Goal: Task Accomplishment & Management: Manage account settings

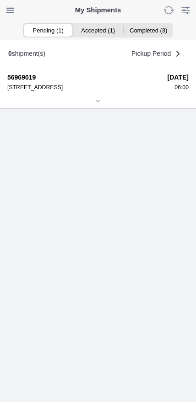
click at [104, 105] on div at bounding box center [97, 101] width 181 height 7
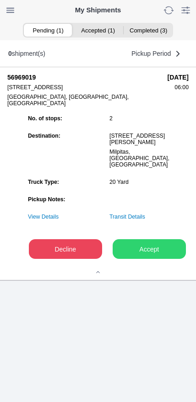
click at [0, 0] on slot "Accept" at bounding box center [0, 0] width 0 height 0
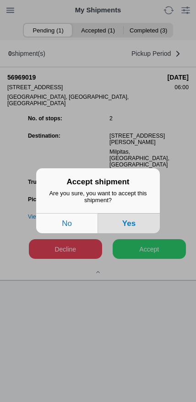
click at [142, 233] on button "Yes" at bounding box center [129, 224] width 62 height 20
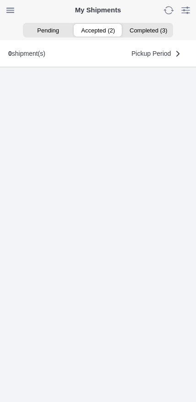
click at [92, 32] on ion-segment-button "Accepted (2)" at bounding box center [98, 30] width 50 height 13
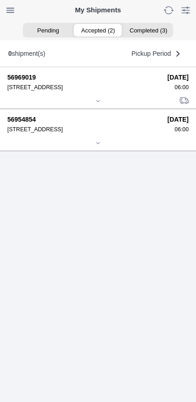
click at [95, 146] on icon at bounding box center [97, 143] width 5 height 5
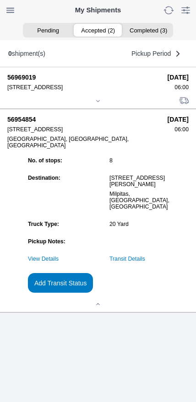
click at [47, 32] on ion-segment-button "Pending" at bounding box center [48, 30] width 50 height 13
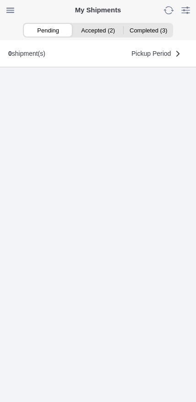
click at [99, 32] on ion-segment-button "Accepted (2)" at bounding box center [98, 30] width 50 height 13
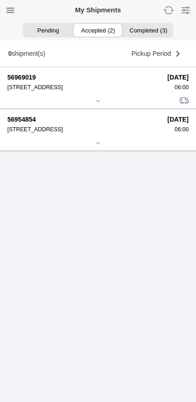
click at [98, 104] on icon at bounding box center [97, 100] width 5 height 5
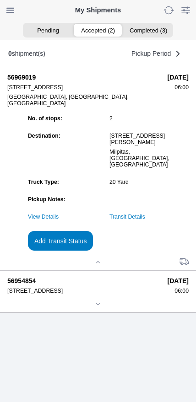
click at [0, 0] on slot "Add Transit Status" at bounding box center [0, 0] width 0 height 0
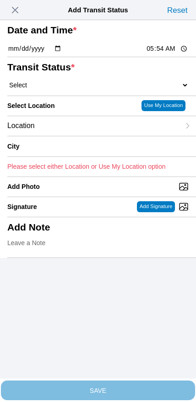
click at [163, 54] on input "05:54" at bounding box center [167, 49] width 43 height 10
type input "06:00"
click at [56, 89] on select "Select Arrive at Drop Off Arrive at Pickup Break Start Break Stop Depart Drop O…" at bounding box center [97, 85] width 181 height 8
select select "ARVPULOC"
click at [71, 136] on div "Location" at bounding box center [93, 126] width 173 height 20
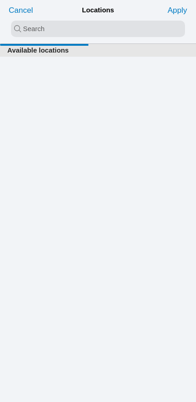
click at [82, 32] on input "search text" at bounding box center [98, 29] width 174 height 16
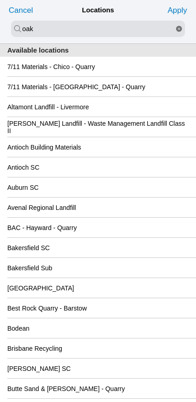
type input "oak"
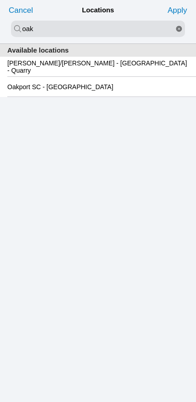
click at [0, 0] on slot "Oakport SC - [GEOGRAPHIC_DATA]" at bounding box center [0, 0] width 0 height 0
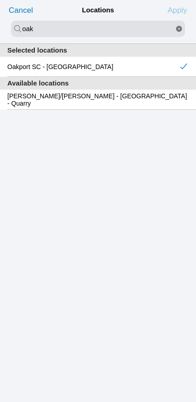
click at [0, 0] on slot "Apply" at bounding box center [0, 0] width 0 height 0
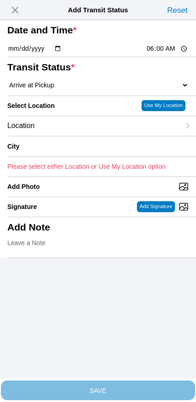
type input "[GEOGRAPHIC_DATA]"
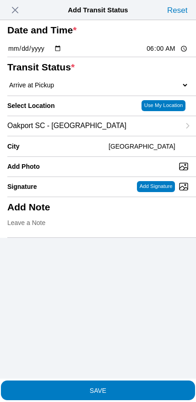
click at [0, 0] on slot "SAVE" at bounding box center [0, 0] width 0 height 0
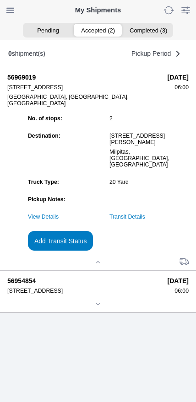
click at [95, 28] on ion-segment-button "Accepted (2)" at bounding box center [98, 30] width 50 height 13
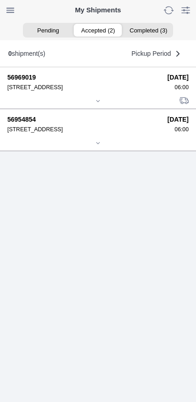
click at [96, 147] on div at bounding box center [97, 144] width 181 height 7
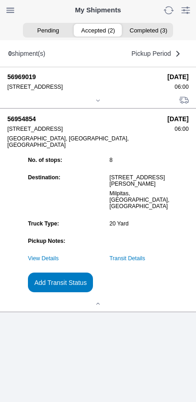
scroll to position [46, 0]
click at [144, 262] on link "Transit Details" at bounding box center [127, 258] width 36 height 6
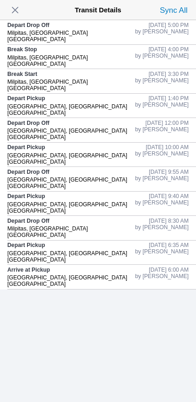
click at [23, 21] on div "Depart Drop Off Milpitas, [GEOGRAPHIC_DATA] [GEOGRAPHIC_DATA]" at bounding box center [71, 32] width 128 height 24
click at [19, 11] on span "button" at bounding box center [15, 10] width 13 height 13
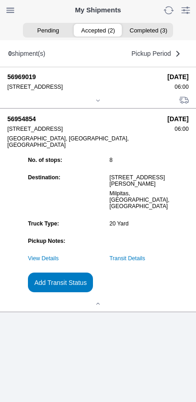
click at [0, 0] on slot "Add Transit Status" at bounding box center [0, 0] width 0 height 0
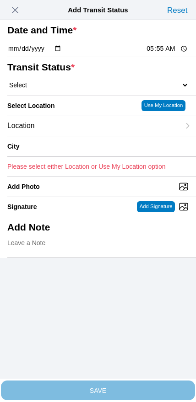
click at [158, 54] on input "05:55" at bounding box center [167, 49] width 43 height 10
type input "18:30"
click at [65, 89] on select "Select Arrive at Drop Off Arrive at Pickup Break Start Break Stop Depart Drop O…" at bounding box center [97, 85] width 181 height 8
select select "DELIVRED"
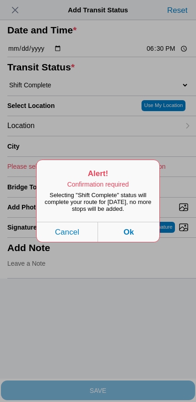
click at [144, 240] on button "Ok" at bounding box center [128, 232] width 61 height 20
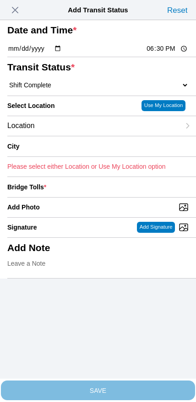
click at [72, 136] on div "Location" at bounding box center [93, 126] width 173 height 20
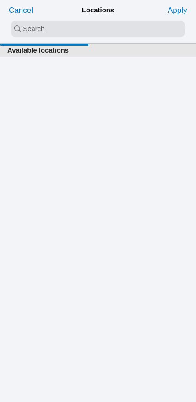
click at [87, 31] on input "search text" at bounding box center [98, 29] width 174 height 16
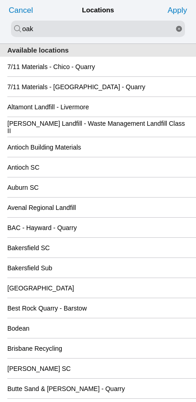
type input "oak"
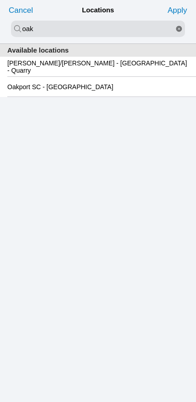
click at [0, 0] on slot "Oakport SC - [GEOGRAPHIC_DATA]" at bounding box center [0, 0] width 0 height 0
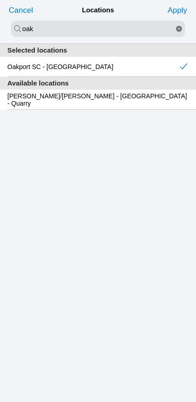
click at [0, 0] on slot "Apply" at bounding box center [0, 0] width 0 height 0
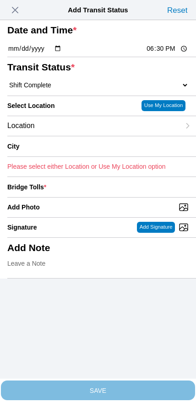
type input "[GEOGRAPHIC_DATA]"
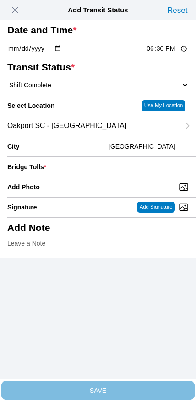
click at [104, 192] on input "Add Photo" at bounding box center [101, 187] width 189 height 10
type input "C:\fakepath\IMG_7053.jpeg"
click at [60, 54] on input "[DATE]" at bounding box center [34, 49] width 54 height 10
type input "[DATE]"
click at [18, 9] on span "button" at bounding box center [15, 10] width 13 height 13
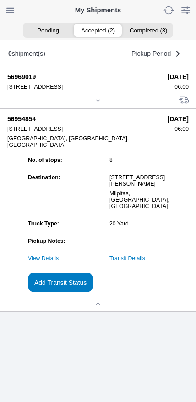
click at [0, 0] on slot "Add Transit Status" at bounding box center [0, 0] width 0 height 0
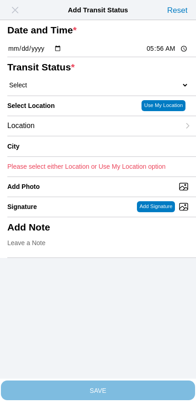
click at [20, 11] on span "button" at bounding box center [15, 10] width 13 height 13
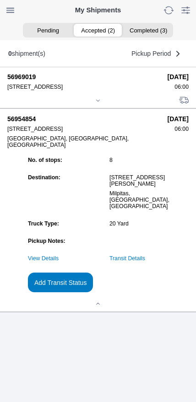
click at [145, 262] on link "Transit Details" at bounding box center [127, 258] width 36 height 6
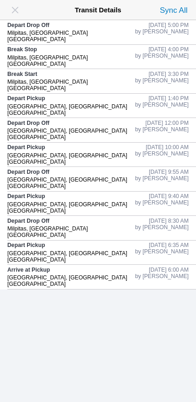
click at [15, 10] on span "button" at bounding box center [15, 10] width 13 height 13
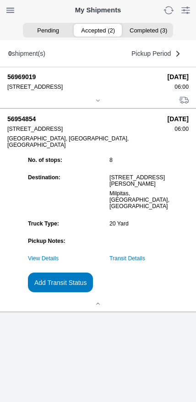
click at [97, 98] on icon at bounding box center [97, 100] width 5 height 5
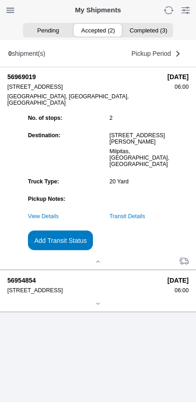
click at [145, 220] on link "Transit Details" at bounding box center [127, 216] width 36 height 6
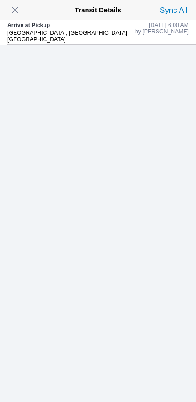
click at [13, 7] on span "button" at bounding box center [15, 10] width 13 height 13
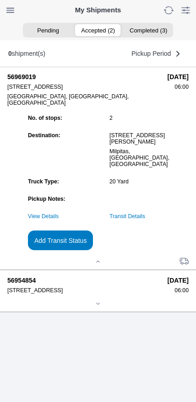
click at [103, 27] on ion-segment-button "Accepted (2)" at bounding box center [98, 30] width 50 height 13
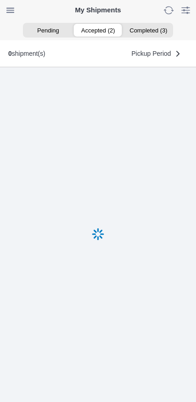
scroll to position [0, 0]
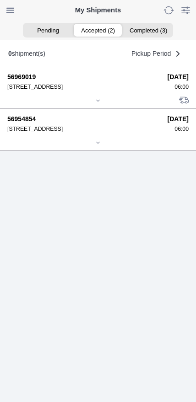
click at [101, 146] on ion-icon at bounding box center [97, 142] width 5 height 5
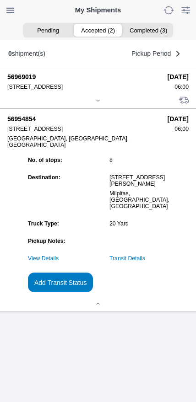
scroll to position [46, 0]
click at [0, 0] on slot "Add Transit Status" at bounding box center [0, 0] width 0 height 0
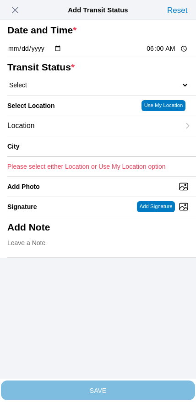
click at [50, 54] on input "[DATE]" at bounding box center [34, 49] width 54 height 10
type input "[DATE]"
click at [170, 54] on input "06:00" at bounding box center [167, 49] width 43 height 10
type input "18:30"
click at [80, 89] on select "Select Arrive at Drop Off Arrive at Pickup Break Start Break Stop Depart Drop O…" at bounding box center [97, 85] width 181 height 8
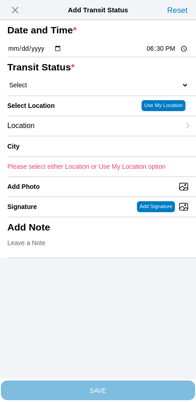
select select "DELIVRED"
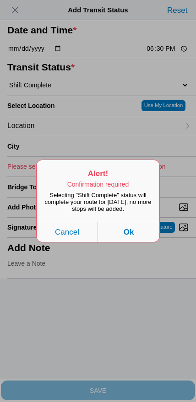
click at [143, 241] on button "Ok" at bounding box center [128, 232] width 61 height 20
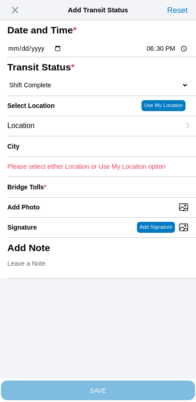
click at [80, 136] on div "Location" at bounding box center [93, 126] width 173 height 20
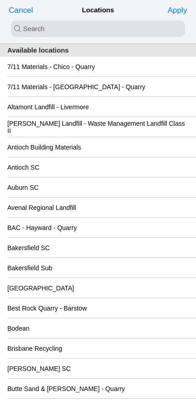
click at [105, 29] on input "search text" at bounding box center [98, 29] width 174 height 16
type input "p"
type input "oak"
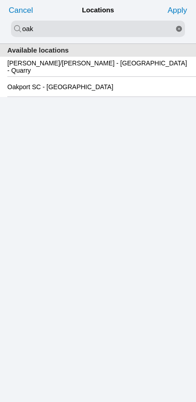
click at [0, 0] on slot "Oakport SC - [GEOGRAPHIC_DATA]" at bounding box center [0, 0] width 0 height 0
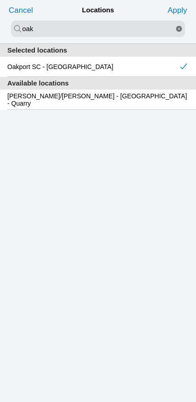
click at [0, 0] on slot "Apply" at bounding box center [0, 0] width 0 height 0
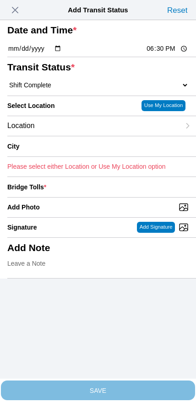
type input "[GEOGRAPHIC_DATA]"
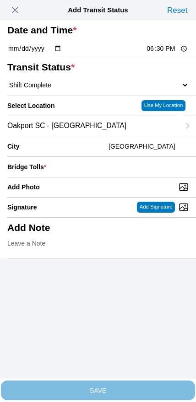
click at [85, 192] on input "Add Photo" at bounding box center [101, 187] width 189 height 10
type input "C:\fakepath\IMG_7053.jpeg"
click at [97, 177] on input "number" at bounding box center [119, 167] width 139 height 20
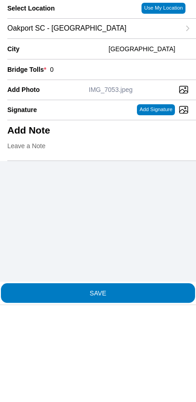
type input "0"
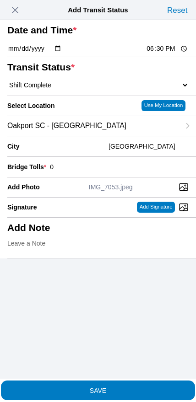
click at [123, 387] on span "SAVE" at bounding box center [97, 390] width 181 height 6
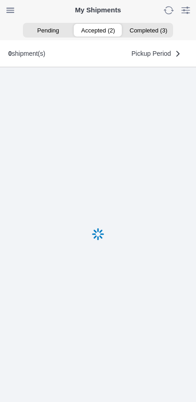
scroll to position [0, 0]
